Goal: Task Accomplishment & Management: Use online tool/utility

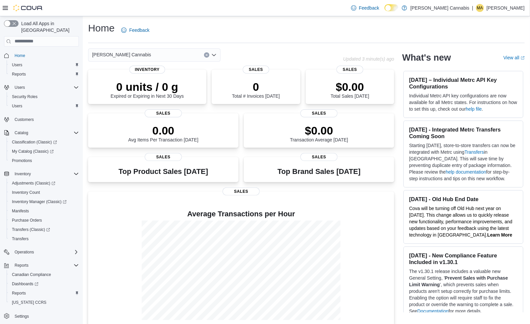
click at [4, 5] on icon at bounding box center [5, 7] width 5 height 5
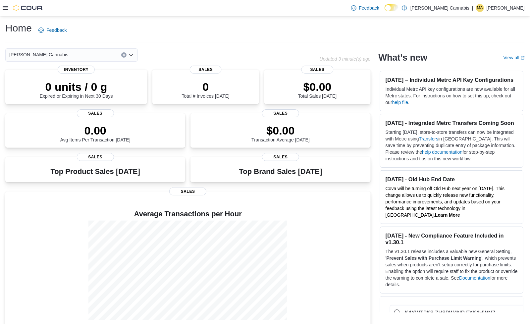
click at [5, 7] on icon at bounding box center [5, 7] width 5 height 5
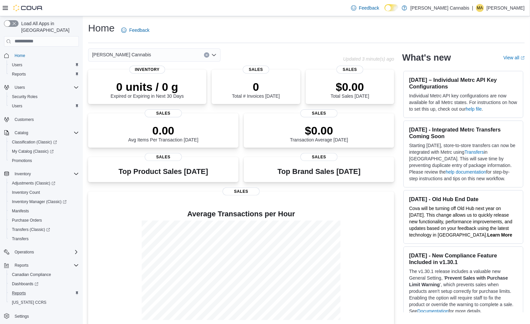
click at [29, 289] on div "Reports" at bounding box center [44, 293] width 70 height 8
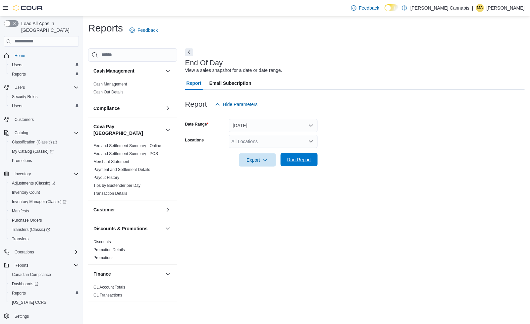
click at [316, 162] on button "Run Report" at bounding box center [298, 159] width 37 height 13
click at [301, 165] on span "Run Report" at bounding box center [298, 159] width 29 height 13
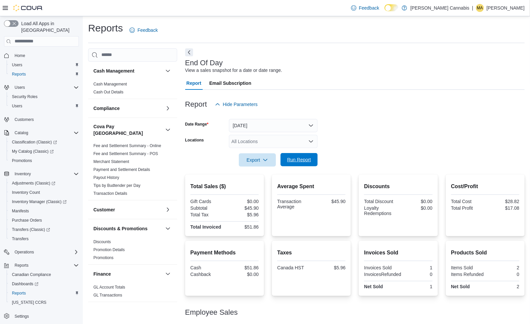
click at [297, 160] on span "Run Report" at bounding box center [299, 159] width 24 height 7
